Goal: Task Accomplishment & Management: Manage account settings

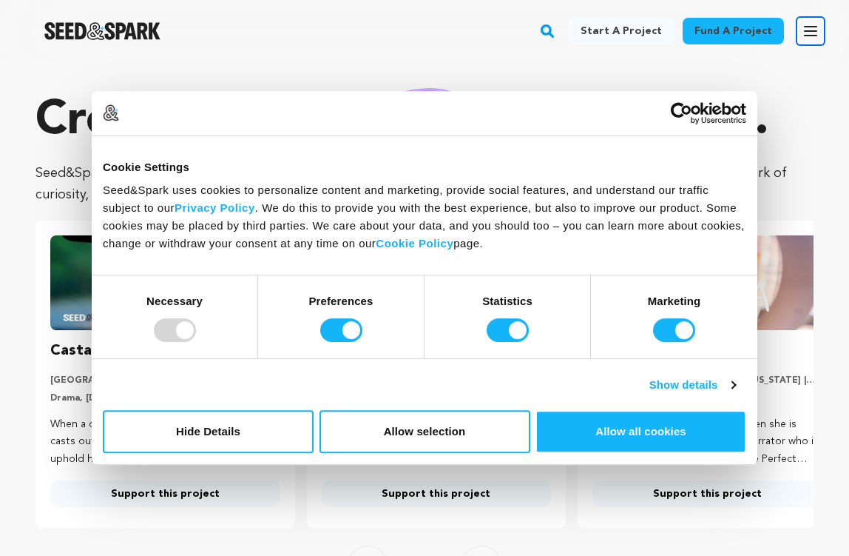
click at [810, 28] on icon "button" at bounding box center [811, 31] width 18 height 18
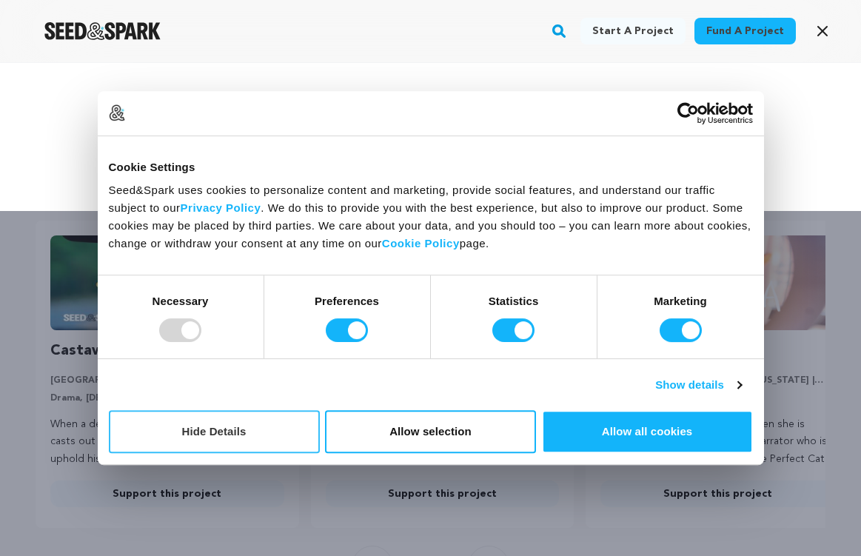
click at [210, 443] on button "Hide Details" at bounding box center [214, 431] width 211 height 43
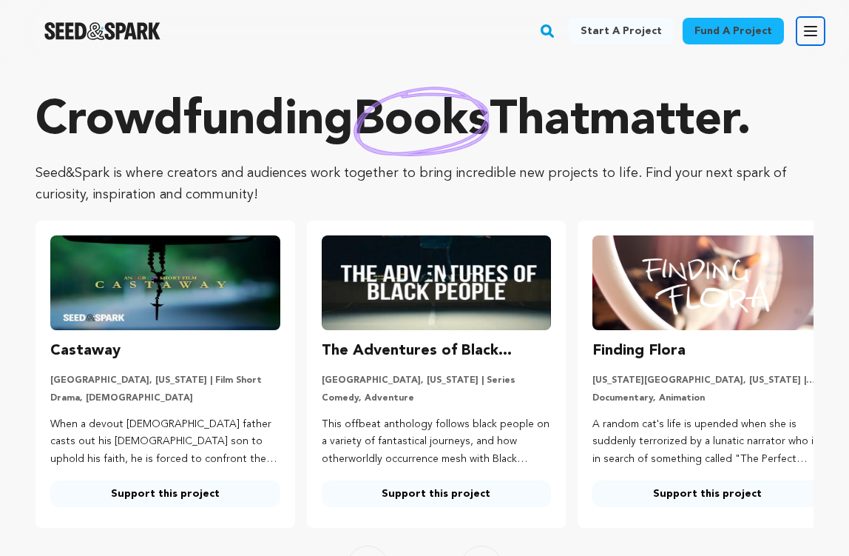
click at [801, 35] on button "Open main menu" at bounding box center [811, 31] width 30 height 30
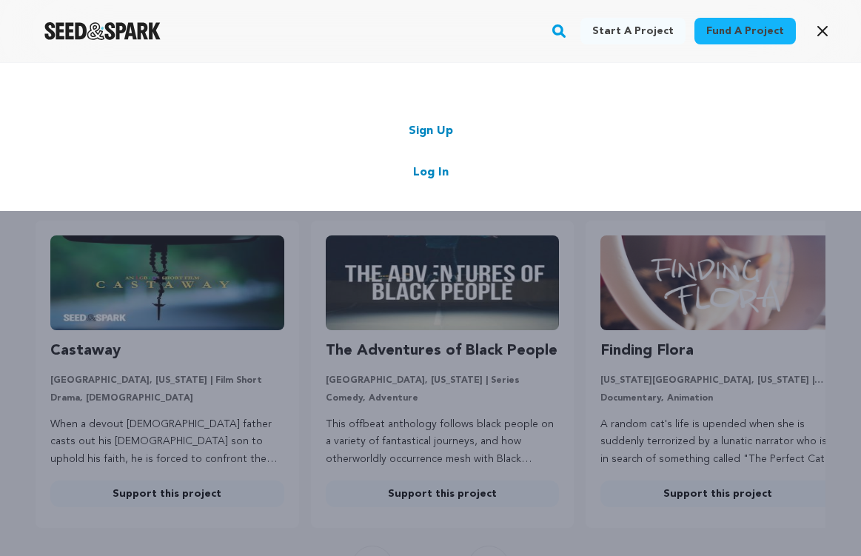
click at [424, 162] on div "Sign Up Log In" at bounding box center [430, 151] width 772 height 59
drag, startPoint x: 424, startPoint y: 172, endPoint x: 426, endPoint y: 165, distance: 7.7
click at [425, 170] on link "Log In" at bounding box center [431, 173] width 36 height 18
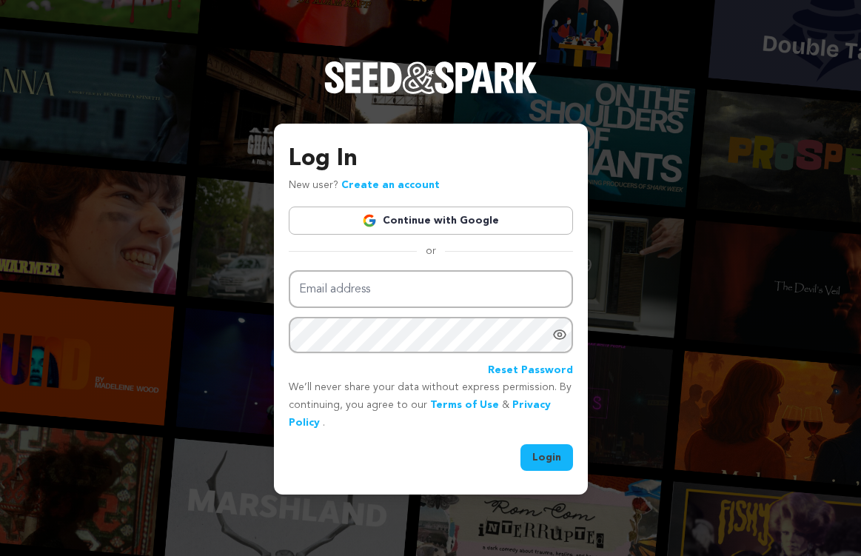
click at [395, 223] on link "Continue with Google" at bounding box center [431, 220] width 284 height 28
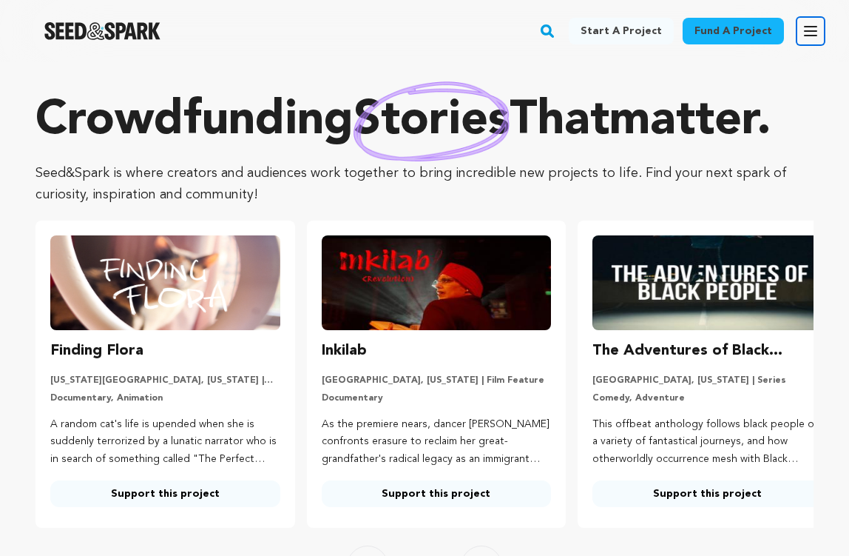
click at [811, 27] on icon "button" at bounding box center [811, 31] width 12 height 9
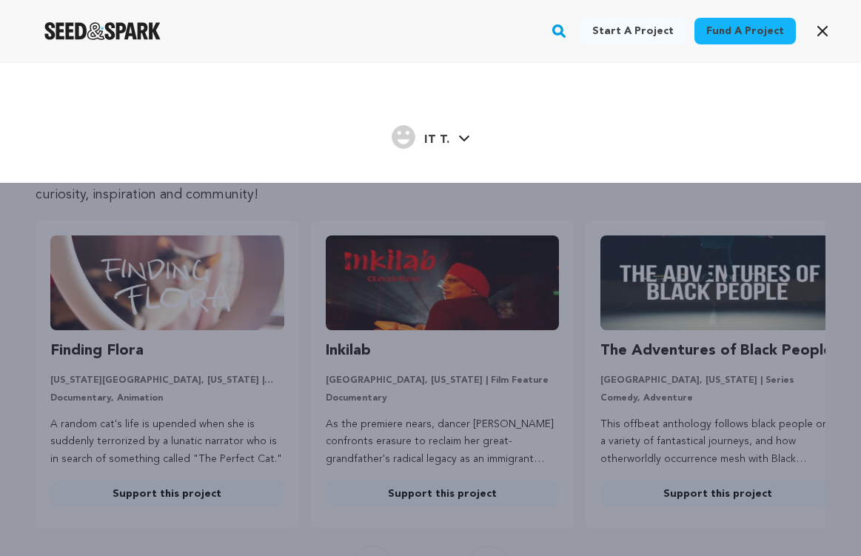
click at [450, 130] on link "IT T. IT T." at bounding box center [430, 135] width 78 height 27
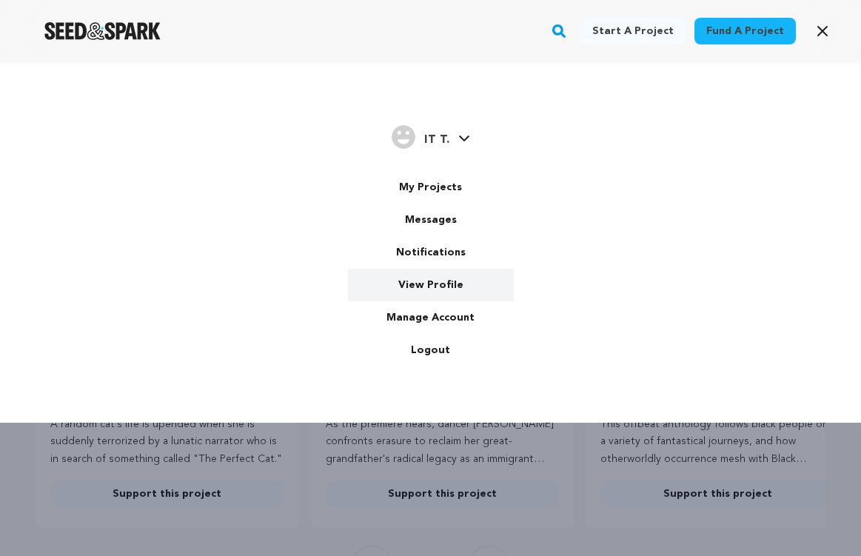
click at [428, 284] on link "View Profile" at bounding box center [431, 285] width 166 height 33
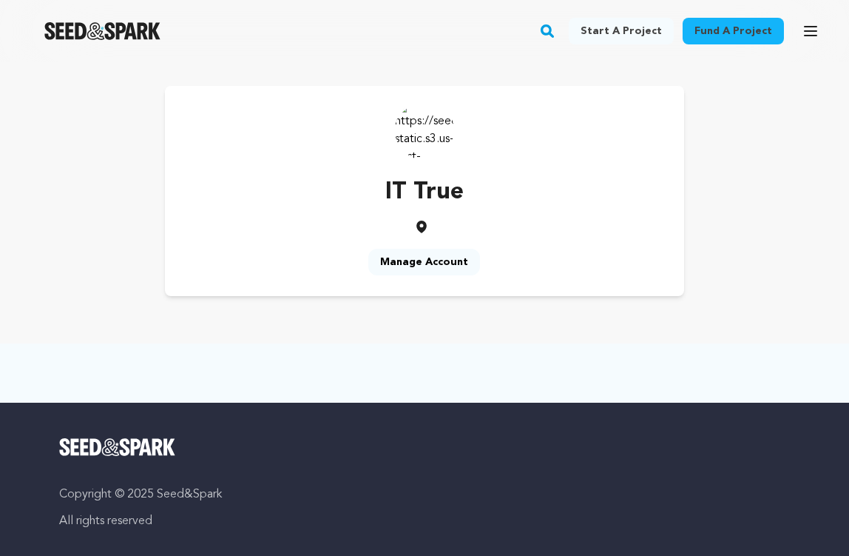
click at [439, 190] on p "IT True" at bounding box center [425, 193] width 78 height 36
click at [407, 189] on p "IT True" at bounding box center [425, 193] width 78 height 36
click at [419, 265] on link "Manage Account" at bounding box center [425, 262] width 112 height 27
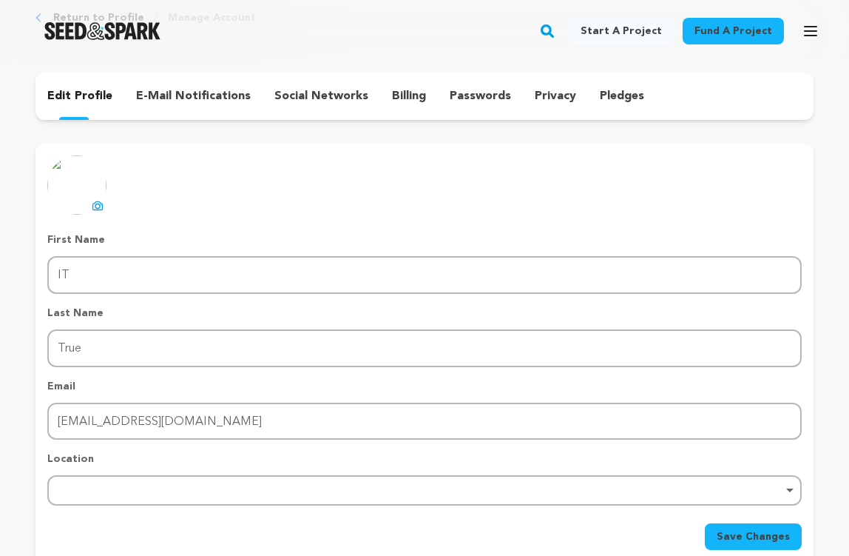
scroll to position [222, 0]
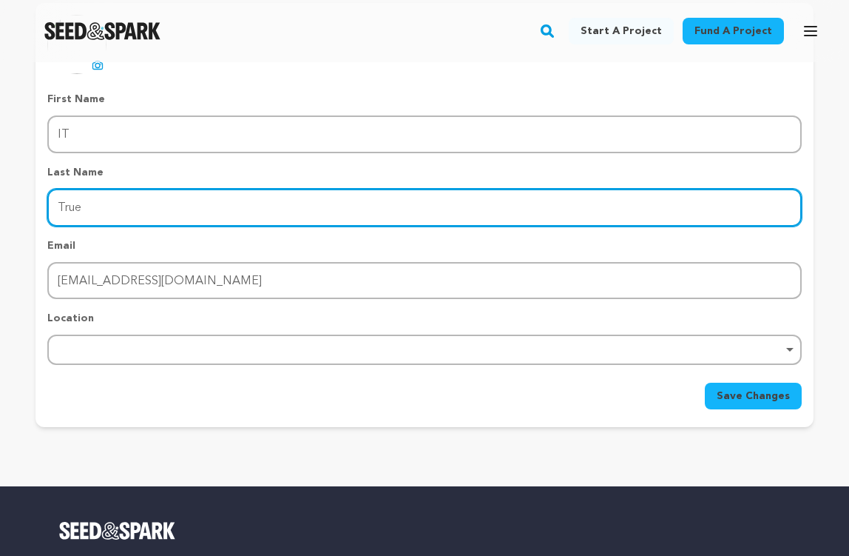
click at [113, 197] on input "True" at bounding box center [424, 208] width 755 height 38
click at [114, 197] on input "True" at bounding box center [424, 208] width 755 height 38
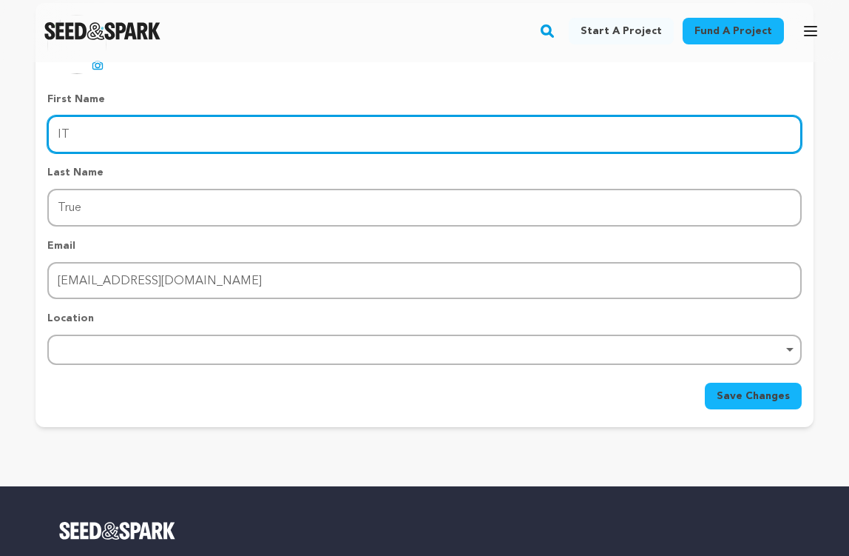
click at [106, 139] on input "IT" at bounding box center [424, 134] width 755 height 38
click at [106, 138] on input "IT" at bounding box center [424, 134] width 755 height 38
click at [106, 135] on input "IT" at bounding box center [424, 134] width 755 height 38
paste input "True"
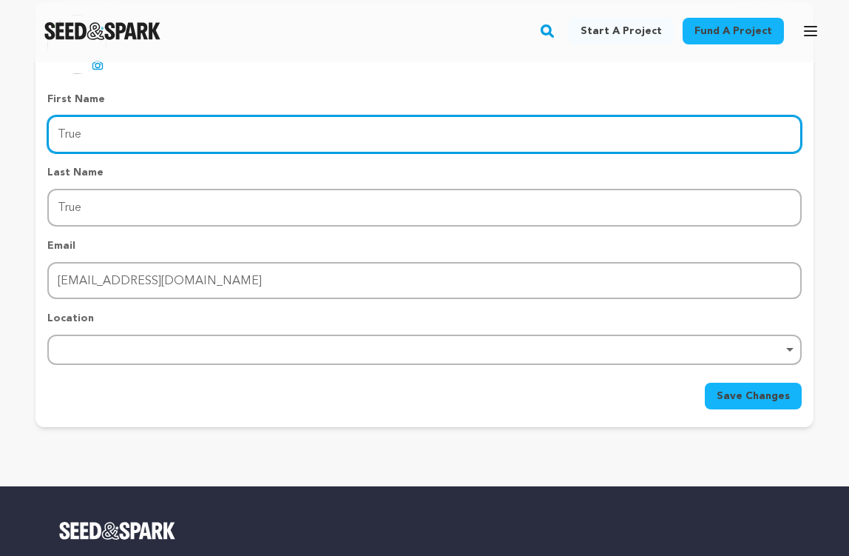
type input "True"
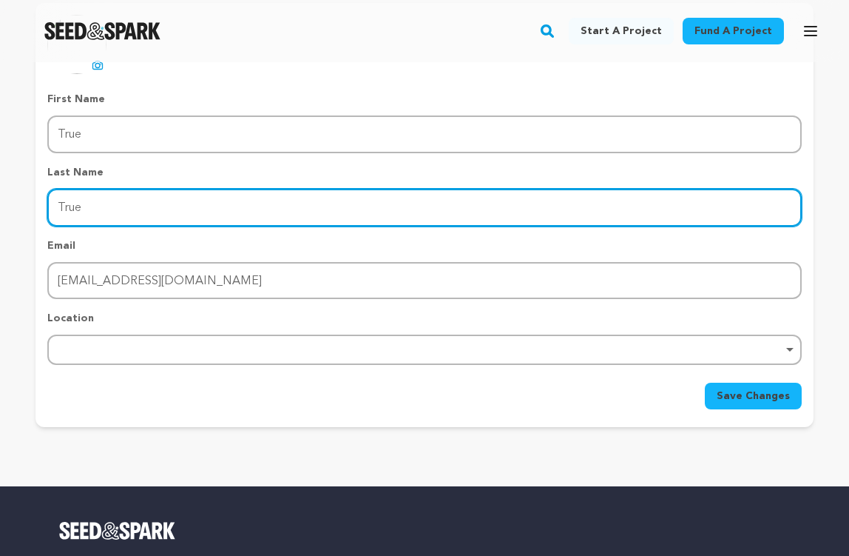
click at [96, 209] on input "True" at bounding box center [424, 208] width 755 height 38
type input "IT"
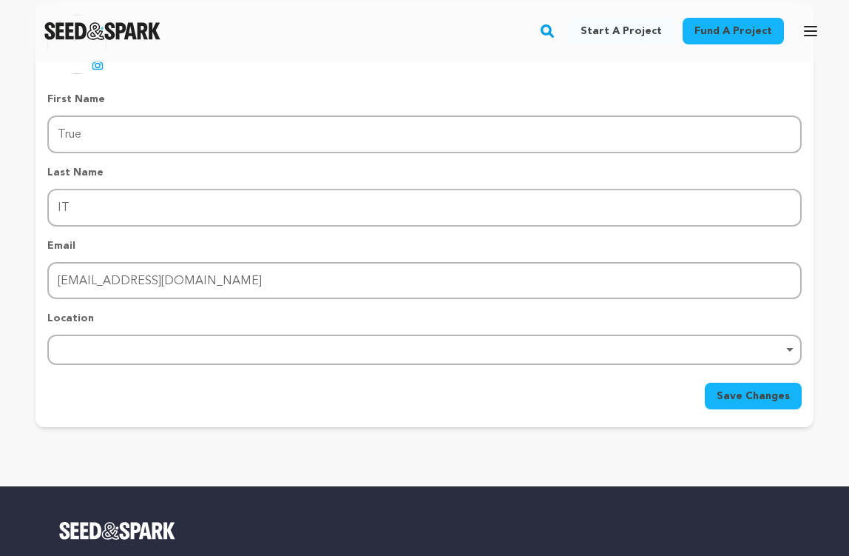
click at [738, 395] on span "Save Changes" at bounding box center [753, 395] width 73 height 15
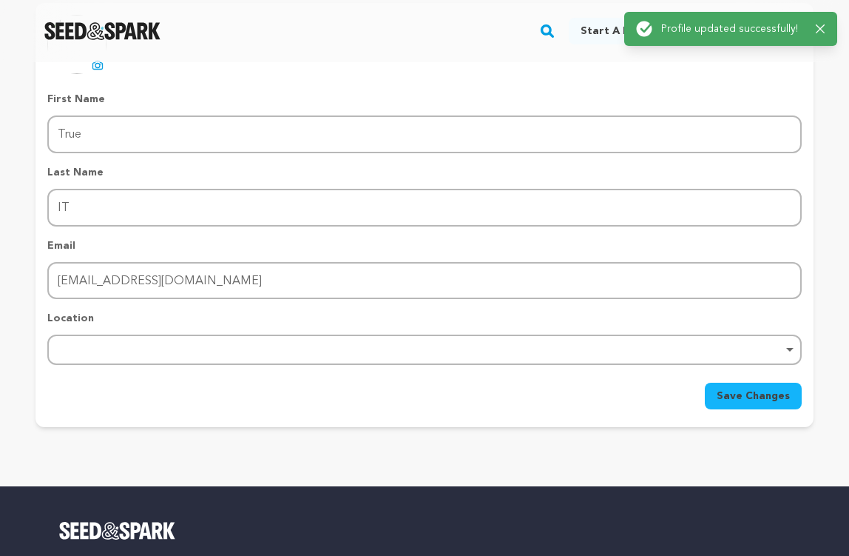
click at [753, 392] on span "Save Changes" at bounding box center [753, 395] width 73 height 15
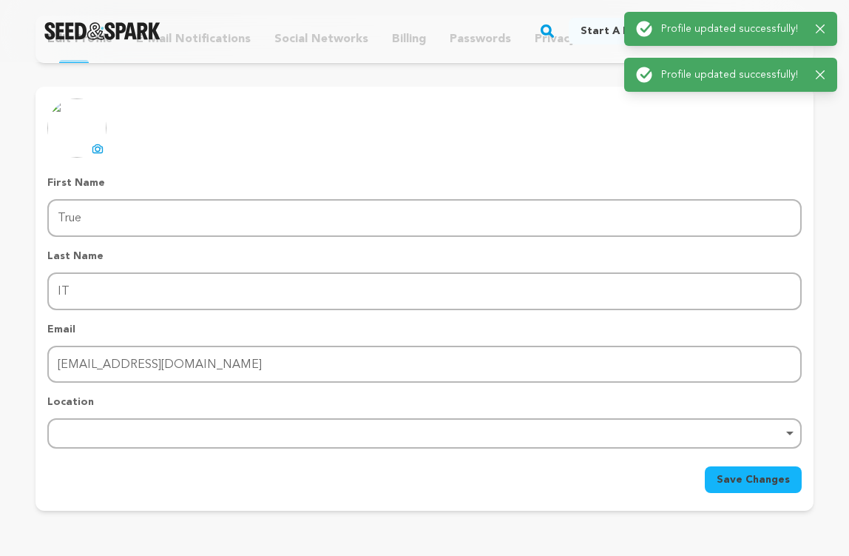
scroll to position [74, 0]
